Goal: Task Accomplishment & Management: Manage account settings

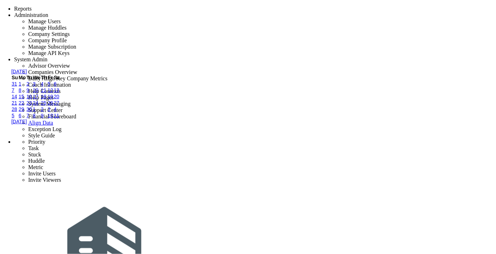
click at [38, 106] on link "24" at bounding box center [36, 103] width 6 height 6
type input "9/24/2025"
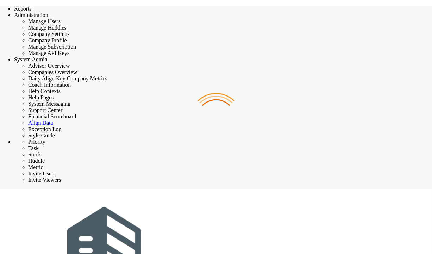
checkbox input "false"
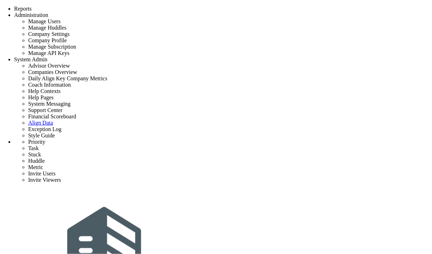
click at [99, 6] on span "Tasks" at bounding box center [97, 3] width 12 height 5
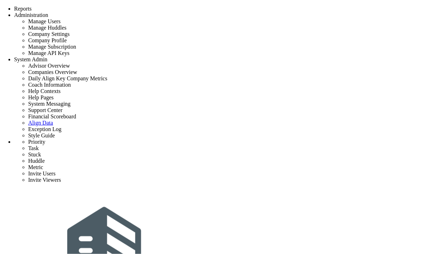
type input "Archive Project Documentation"
type input "[DATE]"
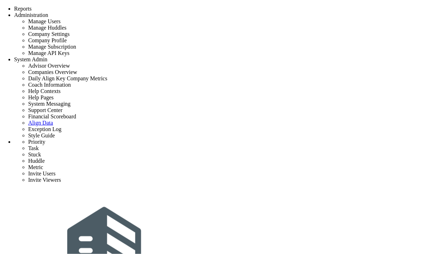
type input "[PERSON_NAME]"
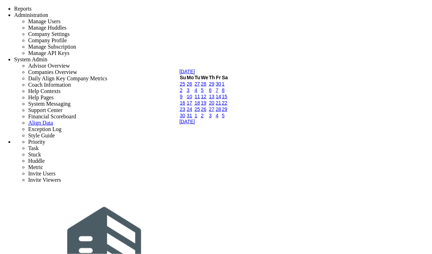
click at [222, 99] on link "14" at bounding box center [219, 97] width 6 height 6
type input "[DATE]"
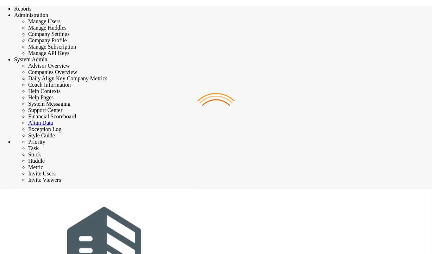
checkbox input "false"
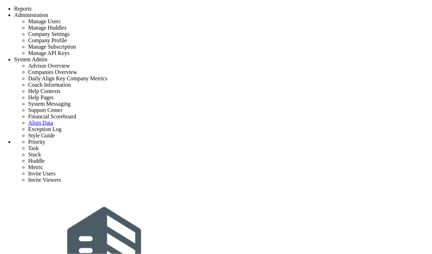
type input "Assign Project Team"
type input "[DATE]"
type input "[PERSON_NAME]"
type input "Project Launch - [PERSON_NAME] Test"
type input "[PERSON_NAME] Test"
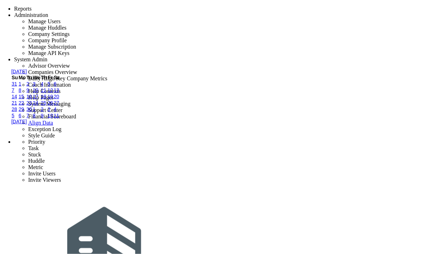
click at [38, 106] on link "24" at bounding box center [36, 103] width 6 height 6
type input "9/24/2025"
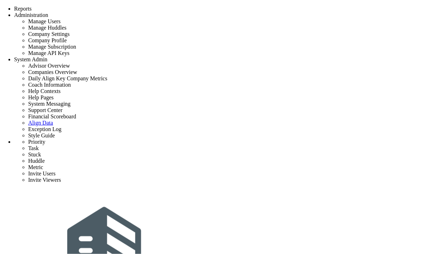
drag, startPoint x: 167, startPoint y: 100, endPoint x: 261, endPoint y: 100, distance: 94.1
drag, startPoint x: 259, startPoint y: 101, endPoint x: 198, endPoint y: 105, distance: 61.0
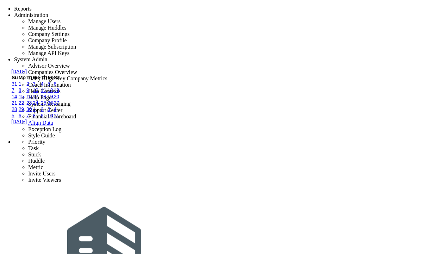
click at [38, 106] on link "24" at bounding box center [36, 103] width 6 height 6
type input "9/24/2025"
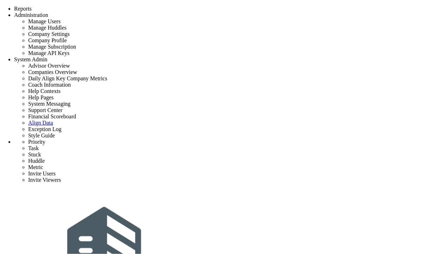
click at [98, 6] on span "Tasks" at bounding box center [97, 3] width 12 height 5
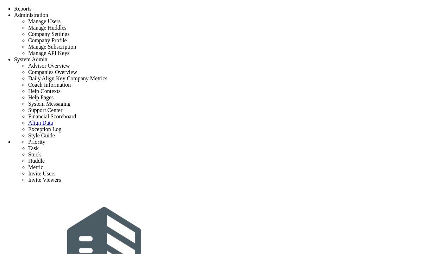
type input "Archive Project Documentation"
type input "[DATE]"
type input "[PERSON_NAME]"
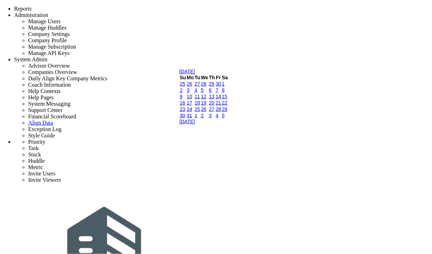
click at [222, 99] on link "14" at bounding box center [219, 97] width 6 height 6
type input "5/14/2027"
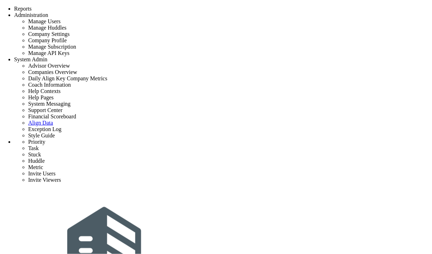
drag, startPoint x: 138, startPoint y: 120, endPoint x: 175, endPoint y: 121, distance: 37.7
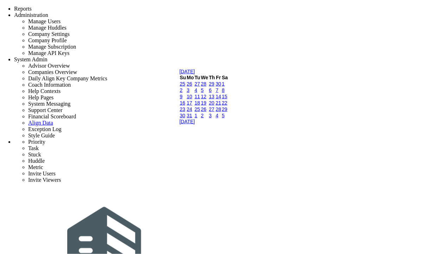
click at [222, 99] on link "14" at bounding box center [219, 97] width 6 height 6
type input "5/14/2027"
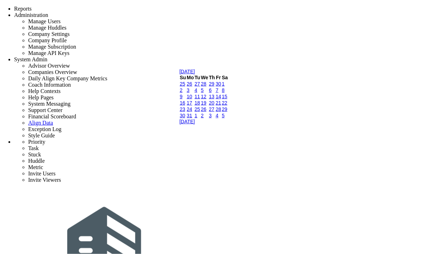
click at [222, 99] on link "14" at bounding box center [219, 97] width 6 height 6
type input "[DATE]"
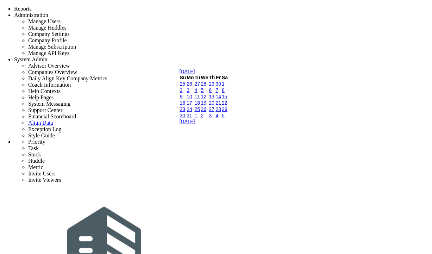
click at [222, 99] on link "14" at bounding box center [219, 97] width 6 height 6
type input "[DATE]"
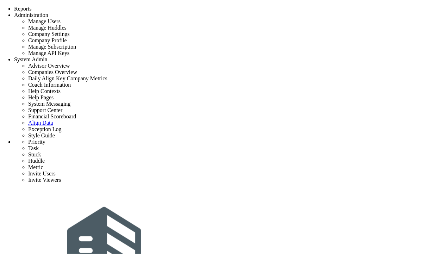
type input "Archive Project Documentation"
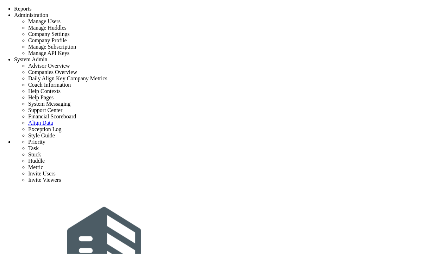
type input "[DATE]"
type input "[PERSON_NAME]"
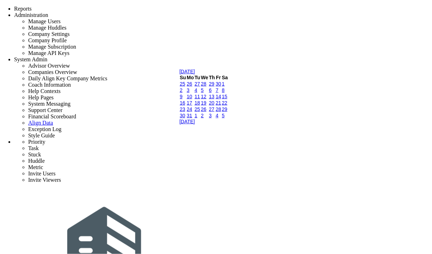
click at [222, 99] on link "14" at bounding box center [219, 97] width 6 height 6
type input "[DATE]"
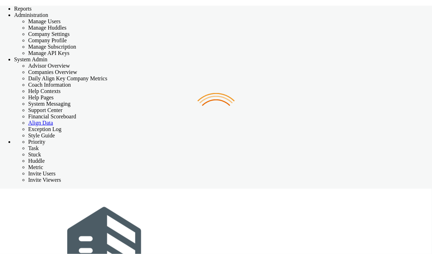
checkbox input "false"
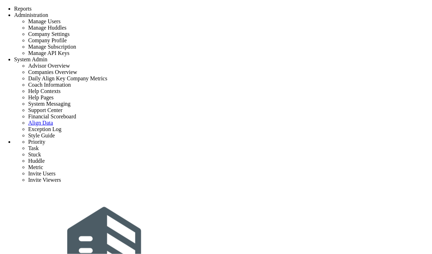
type input "Assign Project Team"
type input "[DATE]"
type input "[PERSON_NAME]"
type input "Project Launch - [PERSON_NAME] Test"
type input "[PERSON_NAME] Test"
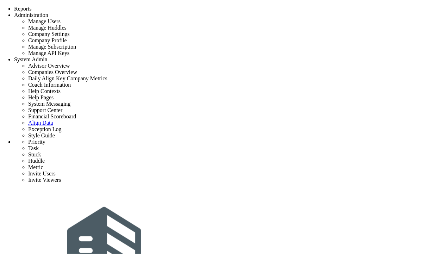
type input "Assign Project Team"
type input "[DATE]"
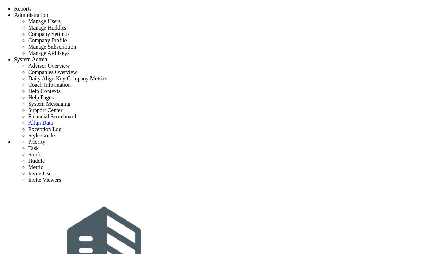
type input "[PERSON_NAME]"
type input "Project Launch - [PERSON_NAME] Test"
type input "[PERSON_NAME] Test"
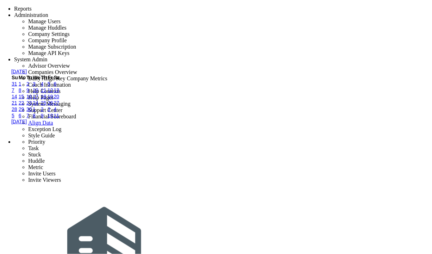
click at [53, 106] on link "26" at bounding box center [51, 103] width 6 height 6
type input "9/26/2025"
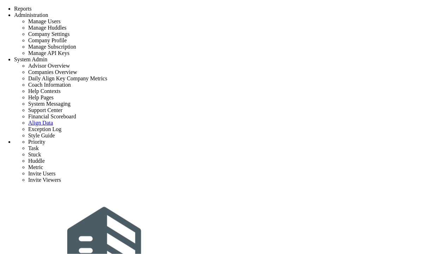
drag, startPoint x: 228, startPoint y: 126, endPoint x: 237, endPoint y: 126, distance: 9.2
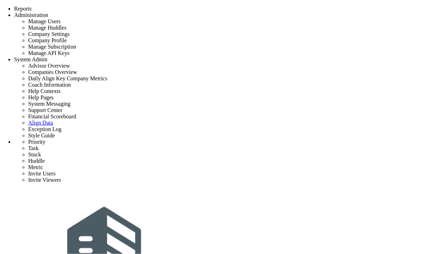
type input "Assign Project Team"
type input "9/25/2025"
type input "[PERSON_NAME]"
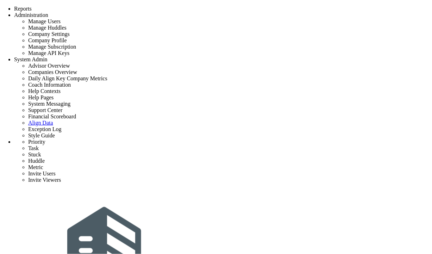
type input "Project Launch - [PERSON_NAME] Test"
type input "[PERSON_NAME] Test"
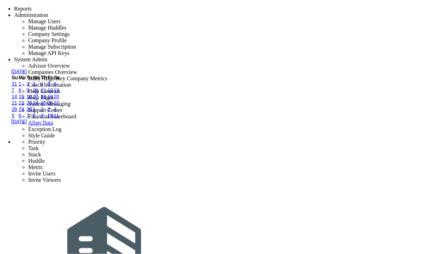
click at [53, 106] on link "26" at bounding box center [51, 103] width 6 height 6
type input "9/26/2025"
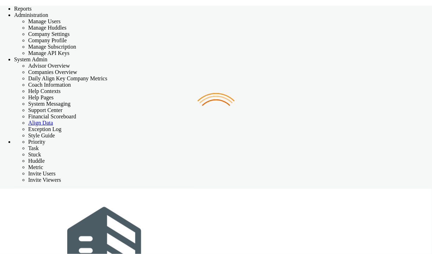
checkbox input "false"
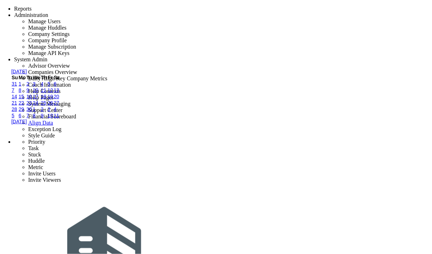
click at [38, 106] on link "24" at bounding box center [36, 103] width 6 height 6
type input "[DATE]"
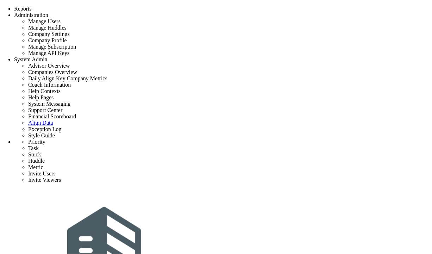
type input "Assign Project Team"
type input "[DATE]"
type input "[PERSON_NAME]"
type input "Project Launch - [PERSON_NAME] Test"
type input "[PERSON_NAME] Test"
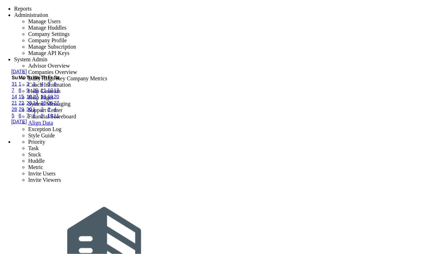
click at [38, 106] on link "24" at bounding box center [36, 103] width 6 height 6
type input "[DATE]"
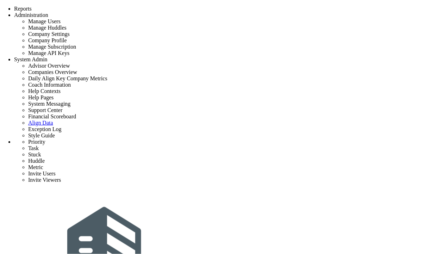
drag, startPoint x: 431, startPoint y: 104, endPoint x: 378, endPoint y: 104, distance: 52.8
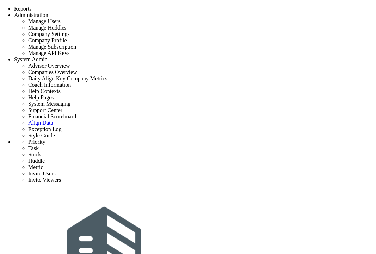
type input "Archive Project Documentation"
type input "[DATE]"
type input "[PERSON_NAME]"
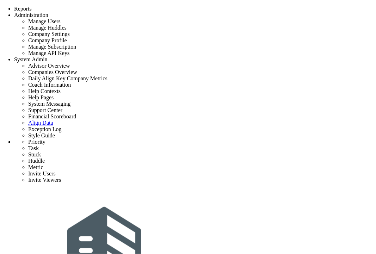
drag, startPoint x: 134, startPoint y: 51, endPoint x: 177, endPoint y: 54, distance: 42.7
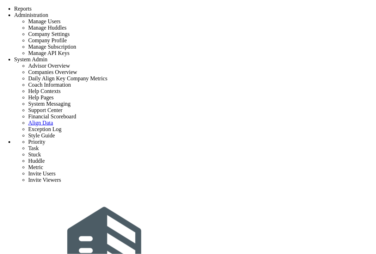
copy h3 "[PERSON_NAME] Test"
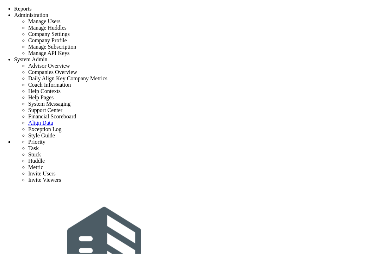
type input "Project Launch - [PERSON_NAME] Test"
radio input "true"
type input "[PERSON_NAME]"
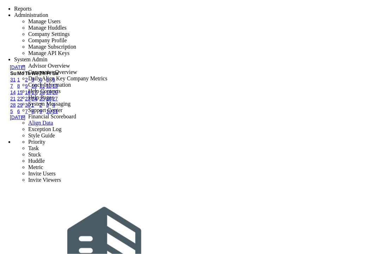
click at [37, 101] on link "24" at bounding box center [34, 99] width 6 height 6
type input "[DATE]"
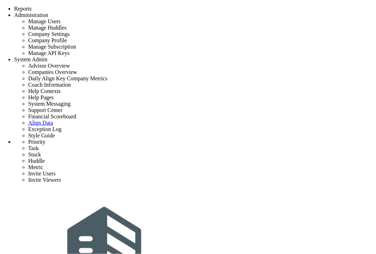
type input "Assign Project Team"
type input "[DATE]"
type input "[PERSON_NAME]"
type input "Project Launch - [PERSON_NAME] Test"
type input "[PERSON_NAME] Test"
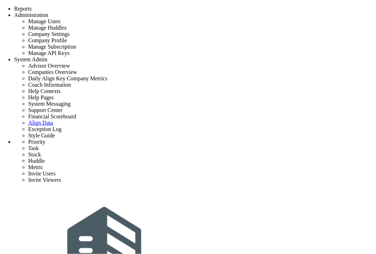
type input "Assign Project Team"
type input "[DATE]"
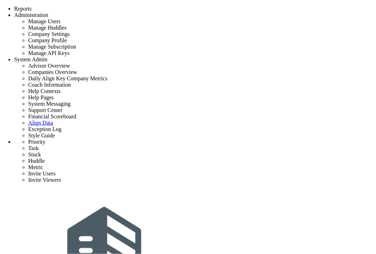
type input "[PERSON_NAME]"
type input "Project Launch - [PERSON_NAME] Test"
type input "[PERSON_NAME] Test"
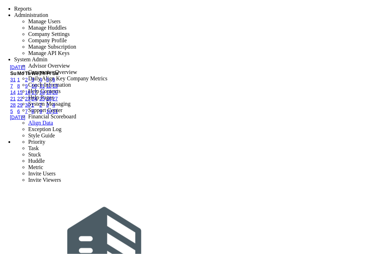
click at [37, 101] on link "24" at bounding box center [34, 99] width 6 height 6
type input "[DATE]"
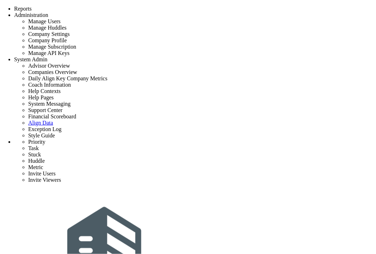
drag, startPoint x: 183, startPoint y: 127, endPoint x: 259, endPoint y: 128, distance: 75.7
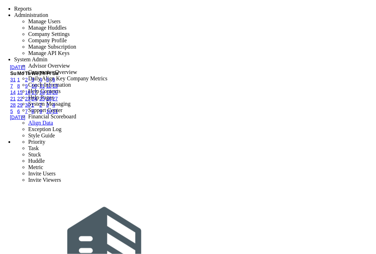
click at [31, 108] on link "30" at bounding box center [28, 105] width 6 height 6
type input "9/30/2025"
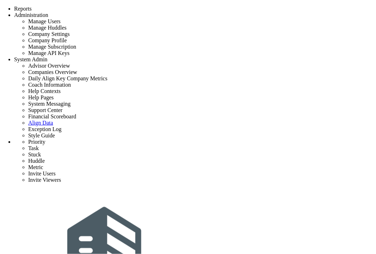
type input "Create Risk Register & Permit Matrix"
type input "[DATE]"
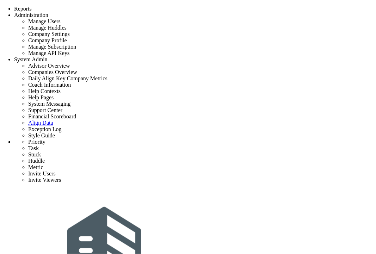
checkbox input "true"
type input "0"
type input "[PERSON_NAME] A"
type input "Schematic Design (SD) - AI-driven project portal"
type input "AI-driven project portal"
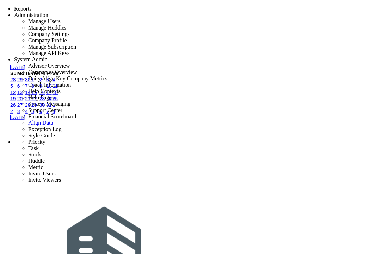
click at [52, 101] on link "24" at bounding box center [49, 99] width 6 height 6
type input "[DATE]"
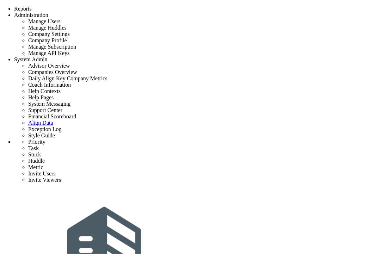
type input "0"
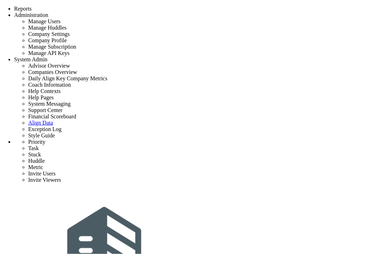
type input "0"
radio input "true"
type input "[PERSON_NAME]"
type input "0"
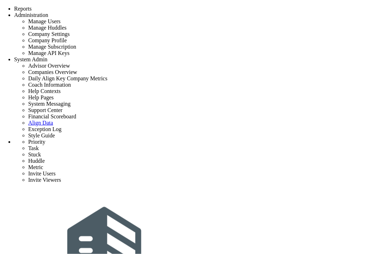
type input "0"
radio input "true"
type input "test 10-09"
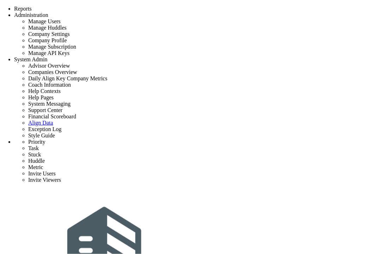
checkbox input "false"
type input "[DATE]"
checkbox input "false"
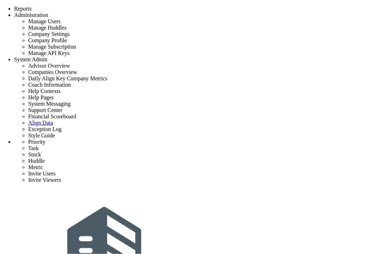
type input "task 10-09"
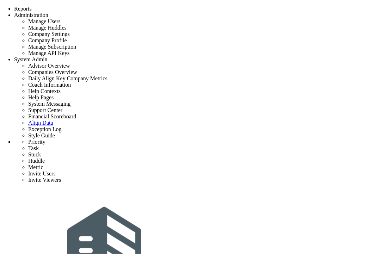
type input "0"
radio input "true"
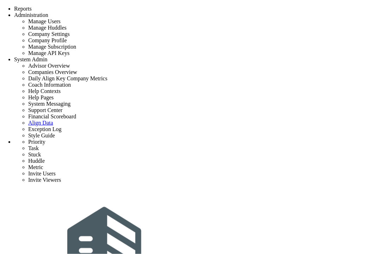
type input "[PERSON_NAME]"
type input "0"
radio input "true"
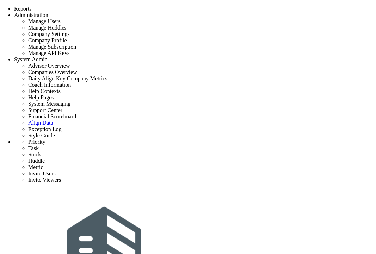
type input "t"
type input "child priority"
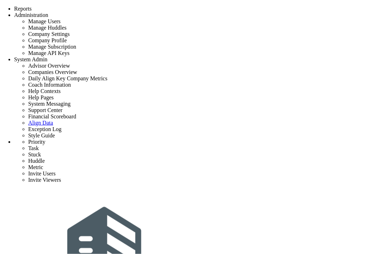
type input "task [DATE]"
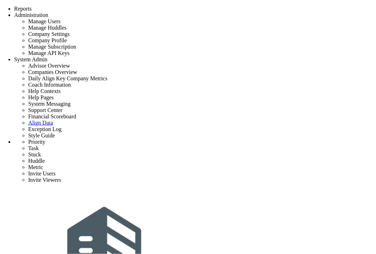
scroll to position [78, 0]
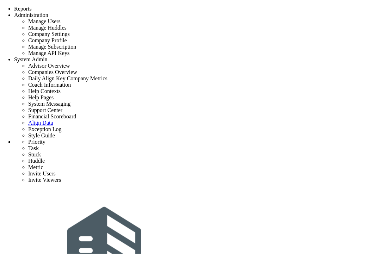
scroll to position [176, 0]
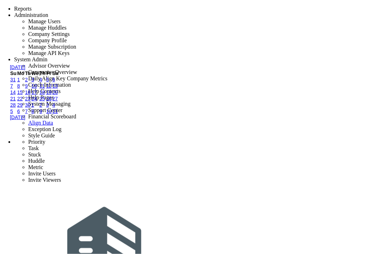
click at [28, 89] on link "9" at bounding box center [26, 86] width 3 height 6
type input "[DATE]"
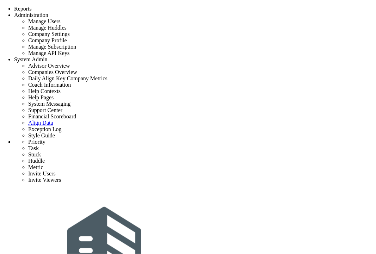
drag, startPoint x: 142, startPoint y: 89, endPoint x: 213, endPoint y: 91, distance: 70.8
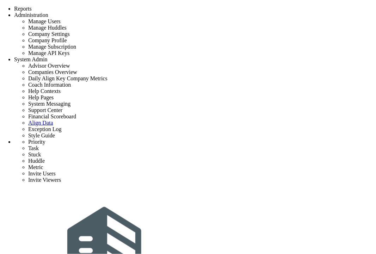
copy h3 "Initial Phase - Broadmoor Test"
click at [105, 7] on div "Tasks" at bounding box center [98, 3] width 14 height 7
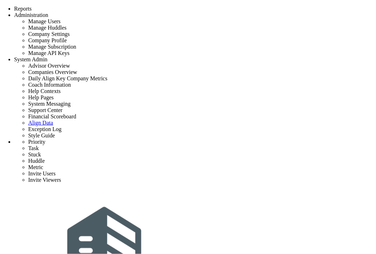
checkbox input "false"
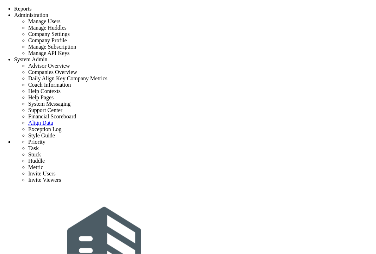
paste input "Initial Phase - Broadmoor Test"
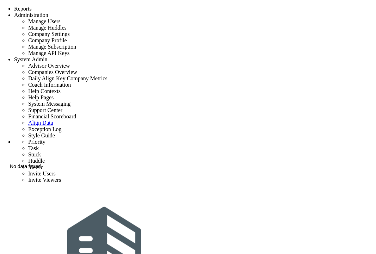
drag, startPoint x: 40, startPoint y: 151, endPoint x: 0, endPoint y: 147, distance: 40.0
type input "Broadmoor Test"
drag, startPoint x: 53, startPoint y: 149, endPoint x: 1, endPoint y: 147, distance: 51.8
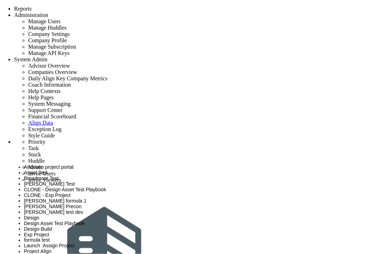
click at [36, 166] on span "AI-driven project portal" at bounding box center [49, 167] width 50 height 6
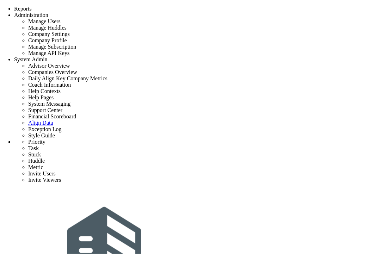
scroll to position [57, 0]
type input "AI-driven project portal"
click at [83, 107] on div "AI-driven project portal" at bounding box center [136, 109] width 224 height 6
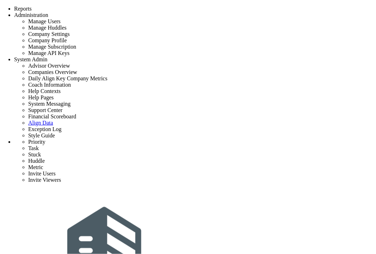
checkbox input "false"
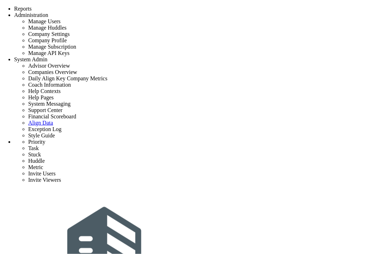
scroll to position [78, 0]
type input "child priority"
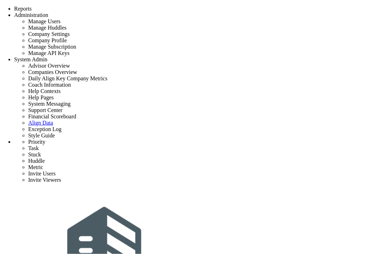
type input "0"
type input "1"
radio input "true"
type input "[PERSON_NAME]"
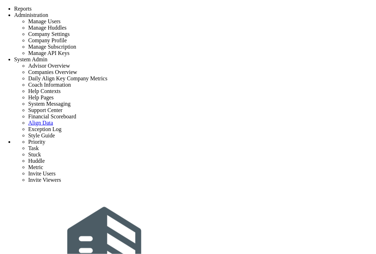
type input "0"
type input "1"
radio input "true"
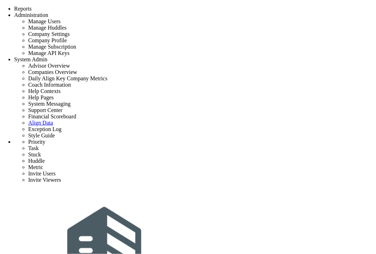
scroll to position [68, 0]
type input "task [DATE]"
type input "[DATE]"
type input "[PERSON_NAME]"
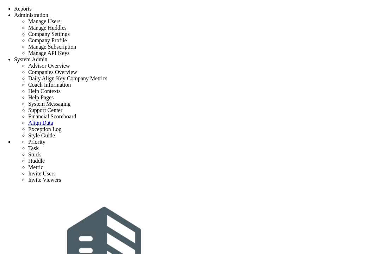
type input "child priority"
type input "AI-driven project portal"
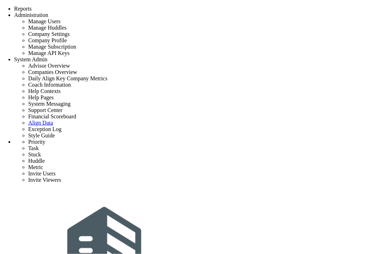
type input "task [DATE]"
type input "[DATE]"
type input "[PERSON_NAME]"
type input "child priority"
type input "AI-driven project portal"
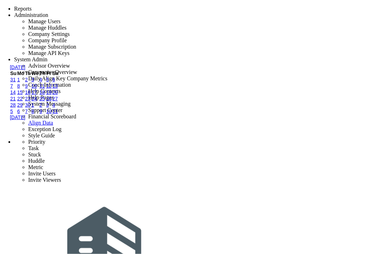
click at [28, 89] on link "9" at bounding box center [26, 86] width 3 height 6
type input "[DATE]"
